Goal: Information Seeking & Learning: Learn about a topic

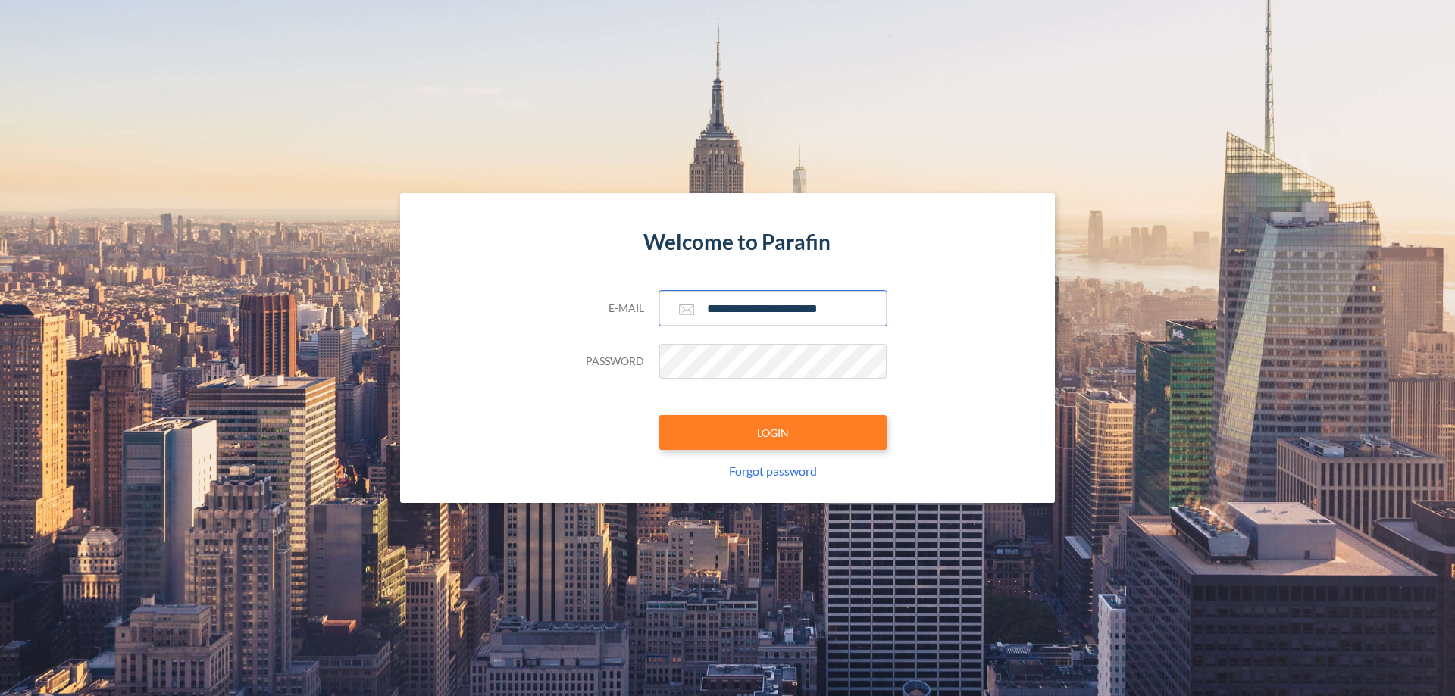
type input "**********"
click at [773, 433] on button "LOGIN" at bounding box center [772, 432] width 227 height 35
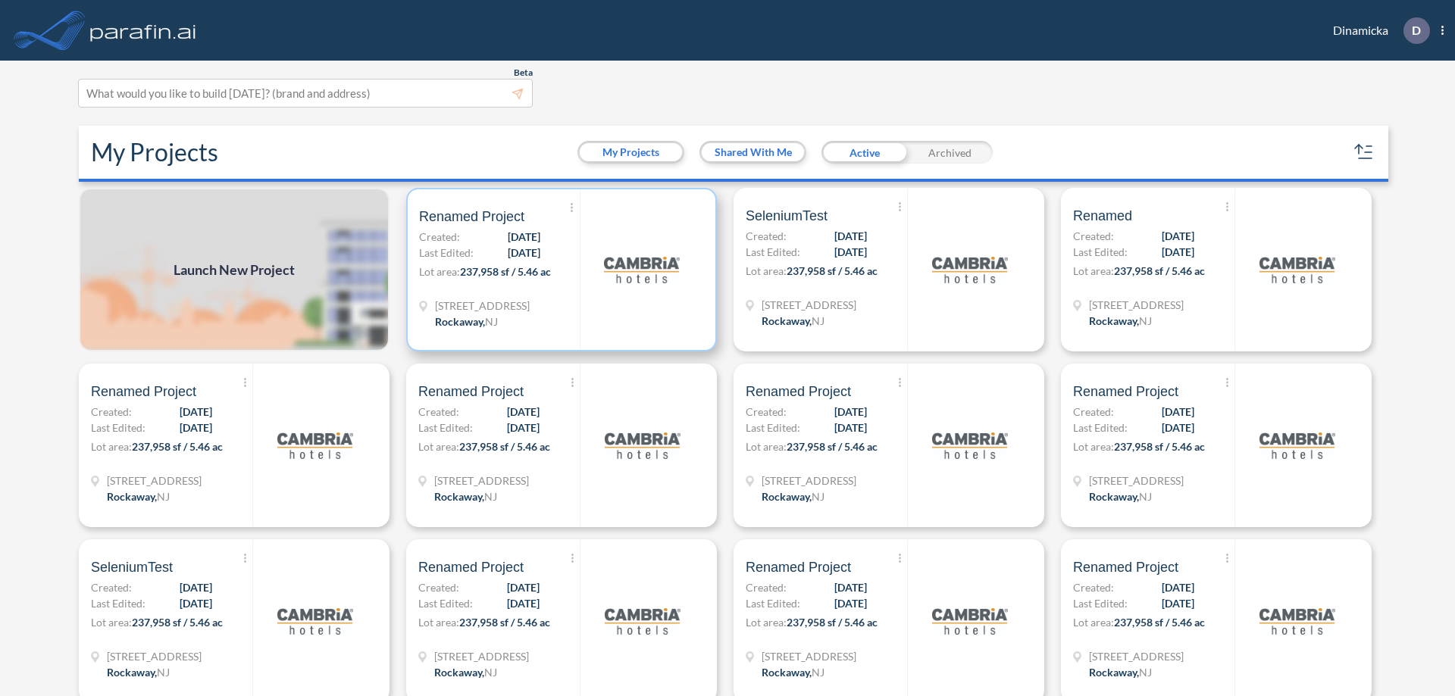
scroll to position [4, 0]
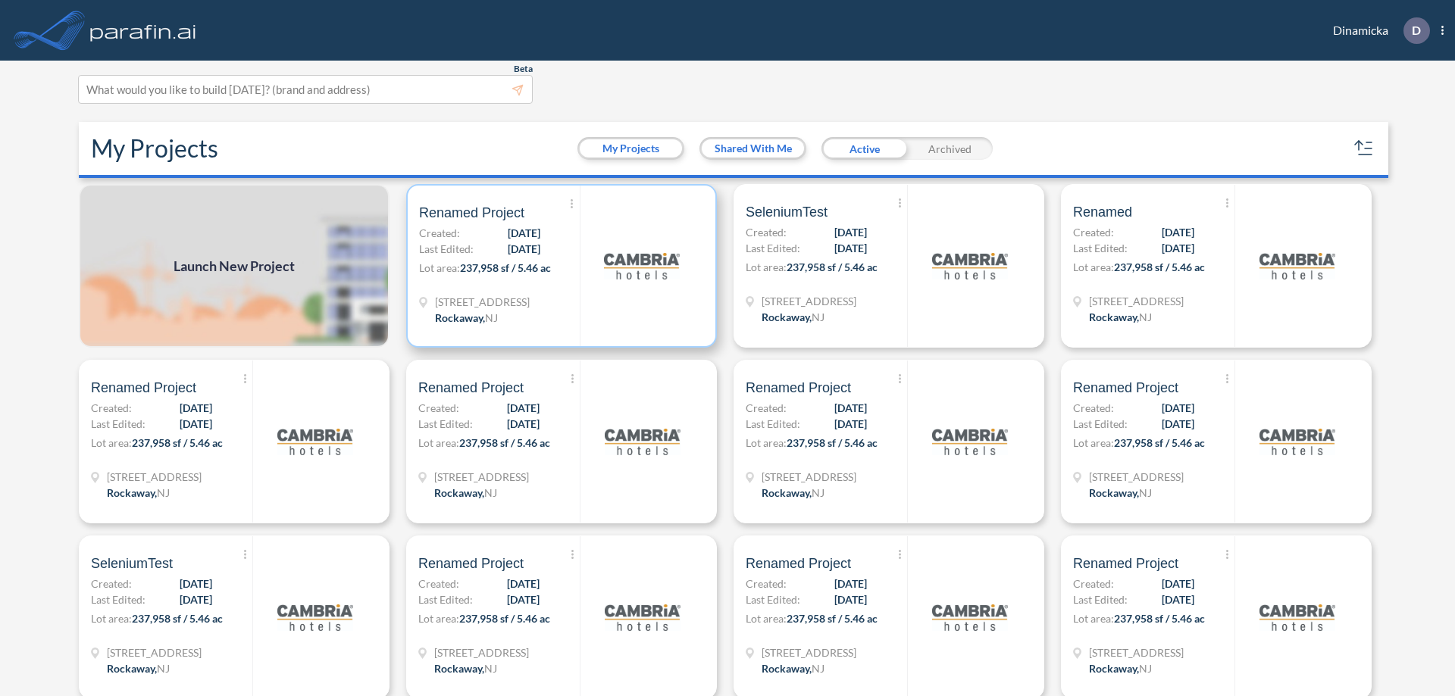
click at [558, 266] on p "Lot area: 237,958 sf / 5.46 ac" at bounding box center [499, 271] width 161 height 22
